Goal: Task Accomplishment & Management: Manage account settings

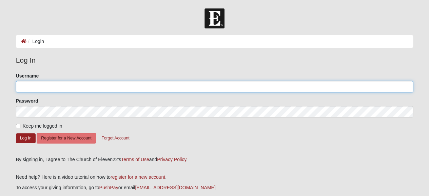
type input "[PERSON_NAME][EMAIL_ADDRESS][DOMAIN_NAME]"
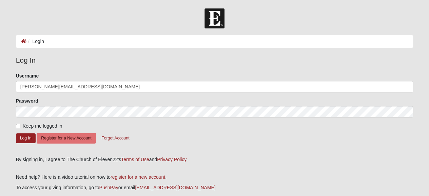
click at [330, 124] on div "Keep me logged in" at bounding box center [215, 126] width 398 height 7
click at [357, 154] on div "Log In Please correct the following: Username smith.ohana@att.net Password Keep…" at bounding box center [215, 109] width 398 height 109
click at [18, 135] on button "Log In" at bounding box center [26, 139] width 20 height 10
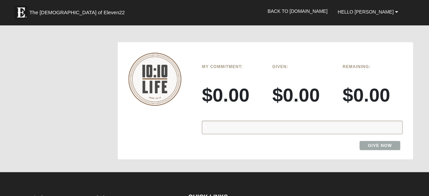
scroll to position [611, 0]
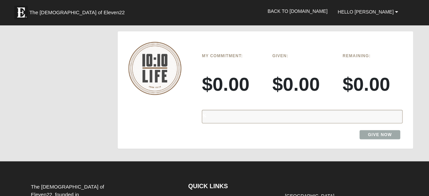
click at [285, 110] on div "%" at bounding box center [302, 117] width 201 height 14
click at [272, 110] on div "%" at bounding box center [302, 117] width 201 height 14
click at [162, 55] on img at bounding box center [154, 68] width 53 height 53
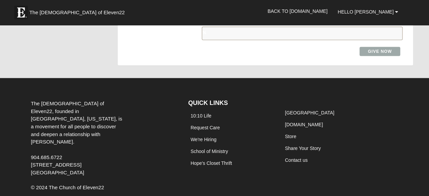
scroll to position [626, 0]
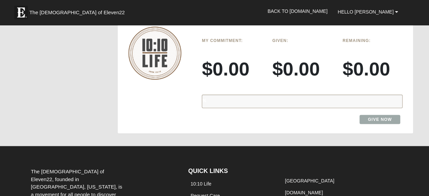
click at [233, 57] on h3 "$0.00" at bounding box center [232, 68] width 60 height 23
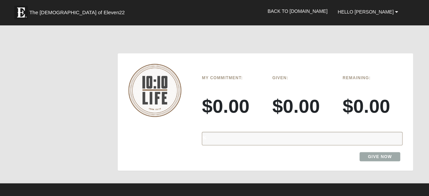
scroll to position [524, 0]
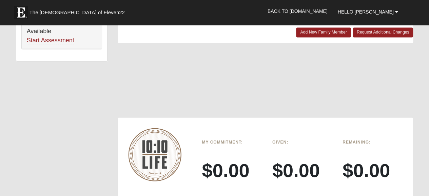
click at [229, 140] on h6 "My Commitment:" at bounding box center [232, 142] width 60 height 5
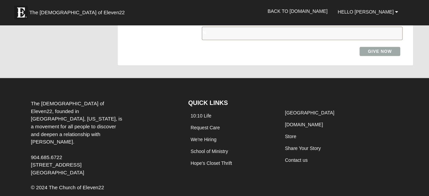
scroll to position [592, 0]
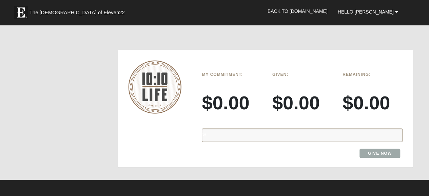
click at [284, 129] on div "%" at bounding box center [302, 136] width 201 height 14
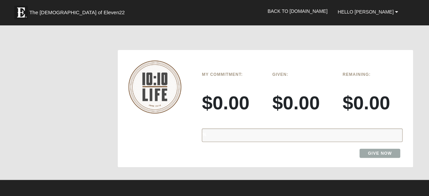
click at [275, 129] on div "%" at bounding box center [302, 136] width 201 height 14
click at [159, 118] on div "My Commitment: $0.00 Given: $0.00 Remaining: $0.00 % Give Now" at bounding box center [265, 108] width 295 height 107
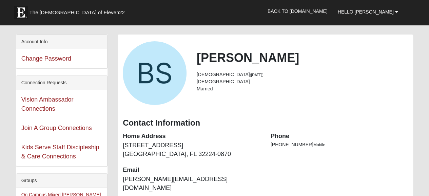
scroll to position [0, 0]
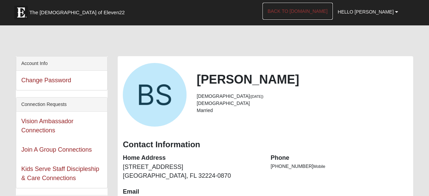
click at [333, 9] on link "Back to [DOMAIN_NAME]" at bounding box center [298, 11] width 70 height 17
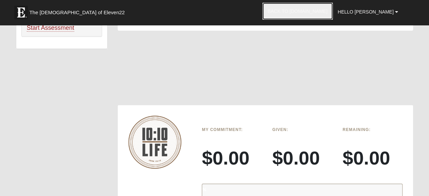
scroll to position [577, 0]
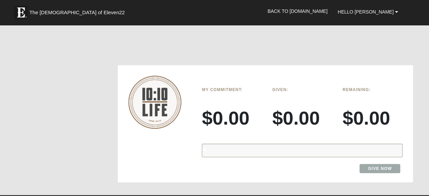
click at [163, 97] on img at bounding box center [154, 102] width 53 height 53
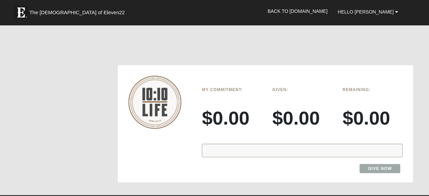
click at [221, 107] on h3 "$0.00" at bounding box center [232, 118] width 60 height 23
click at [300, 107] on h3 "$0.00" at bounding box center [302, 118] width 60 height 23
click at [236, 144] on div "%" at bounding box center [302, 151] width 201 height 14
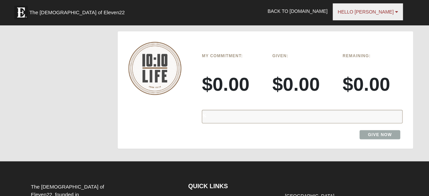
click at [386, 10] on span "Hello [PERSON_NAME]" at bounding box center [366, 11] width 56 height 5
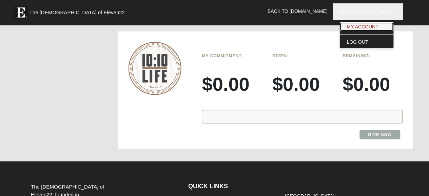
click at [374, 26] on link "My Account" at bounding box center [367, 26] width 54 height 9
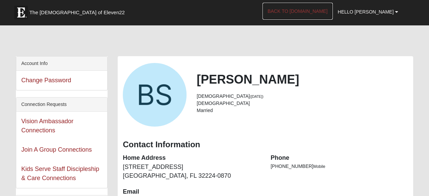
click at [326, 6] on link "Back to [DOMAIN_NAME]" at bounding box center [298, 11] width 70 height 17
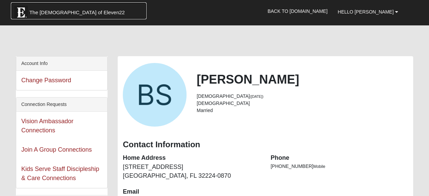
click at [69, 11] on span "The [DEMOGRAPHIC_DATA] of Eleven22" at bounding box center [77, 12] width 95 height 7
